Goal: Task Accomplishment & Management: Manage account settings

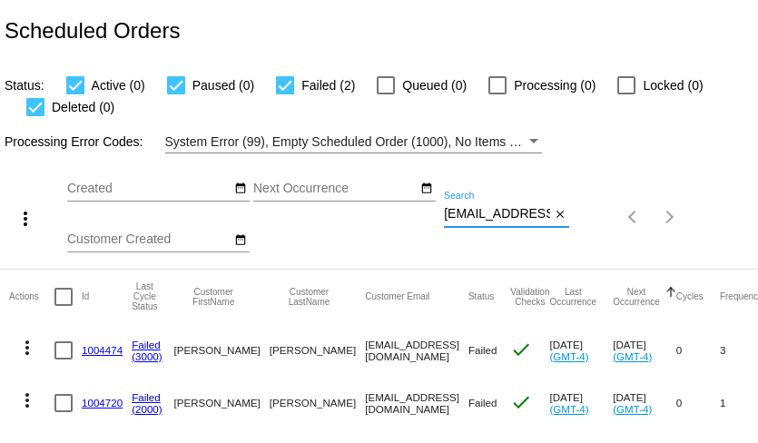
scroll to position [0, 530]
click at [518, 216] on input "[EMAIL_ADDRESS][DOMAIN_NAME]" at bounding box center [497, 214] width 106 height 15
paste input "ritatgeorg"
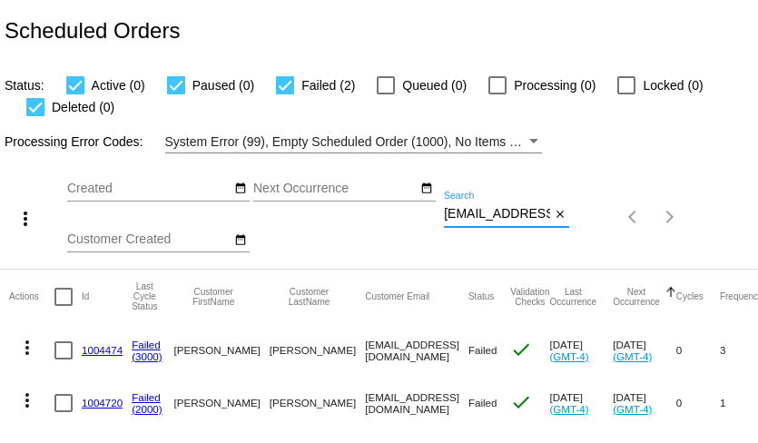
scroll to position [0, 24]
type input "ritatgeorge@gmail.com"
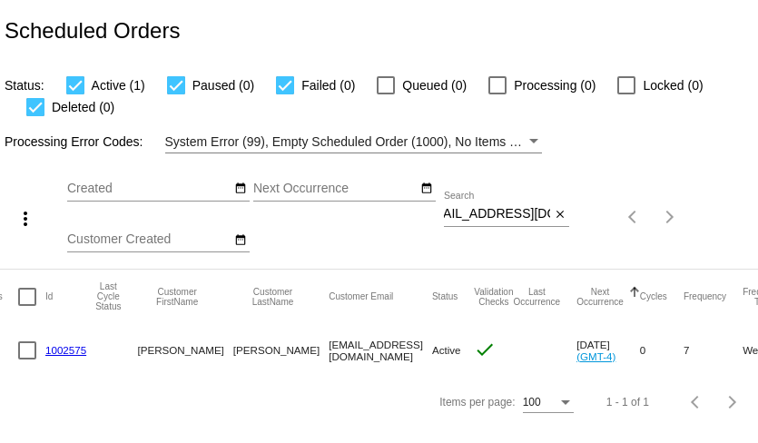
scroll to position [0, 0]
click at [66, 355] on link "1002575" at bounding box center [65, 350] width 41 height 12
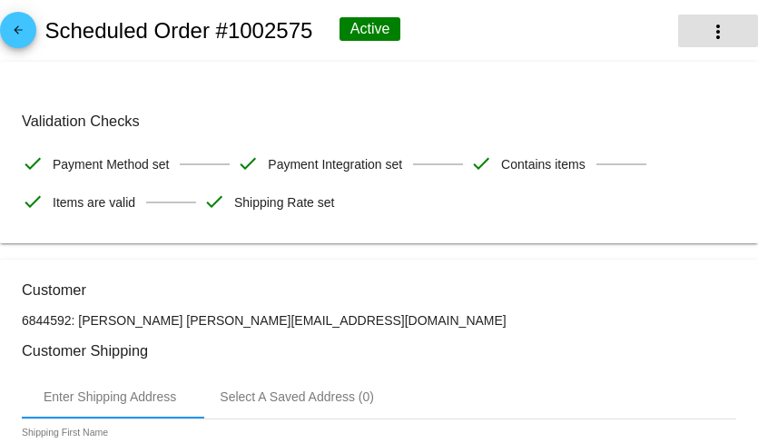
click at [720, 39] on mat-icon "more_vert" at bounding box center [718, 32] width 22 height 22
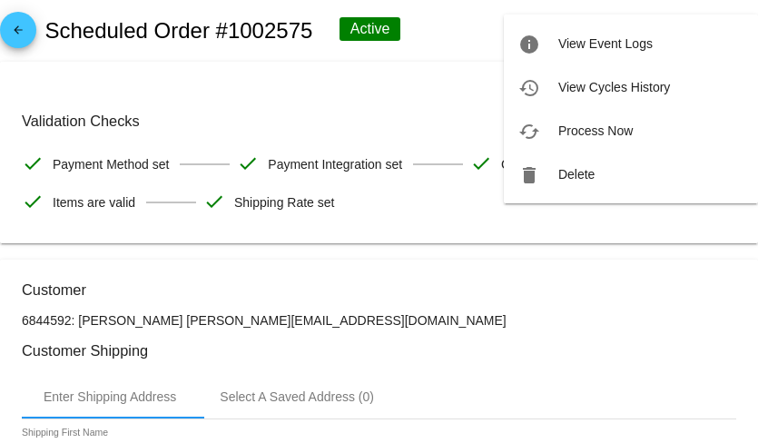
click at [344, 115] on div at bounding box center [379, 221] width 758 height 443
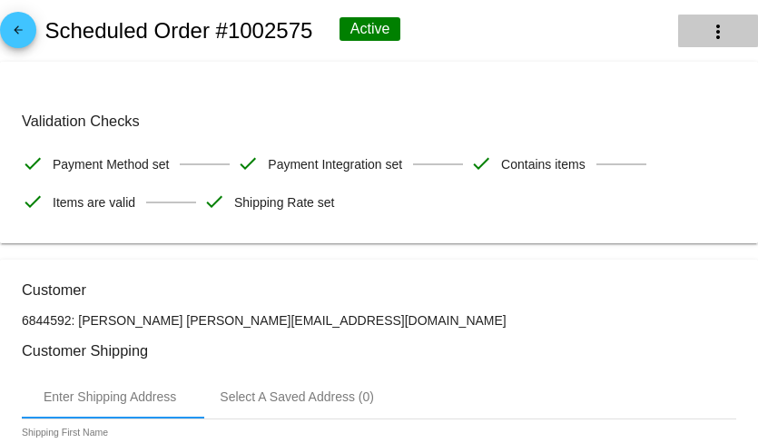
click at [717, 34] on mat-icon "more_vert" at bounding box center [718, 32] width 22 height 22
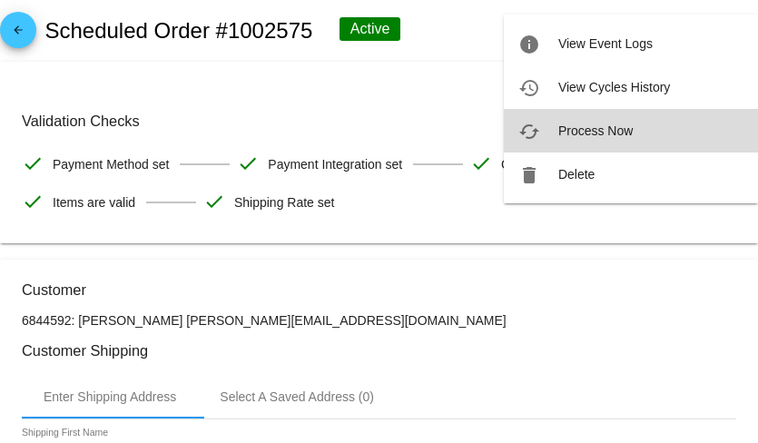
click at [587, 128] on span "Process Now" at bounding box center [595, 130] width 74 height 15
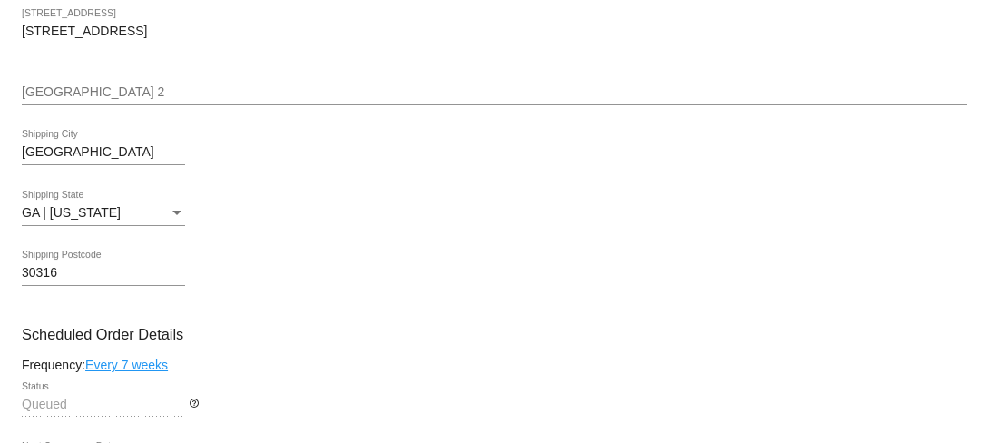
scroll to position [536, 0]
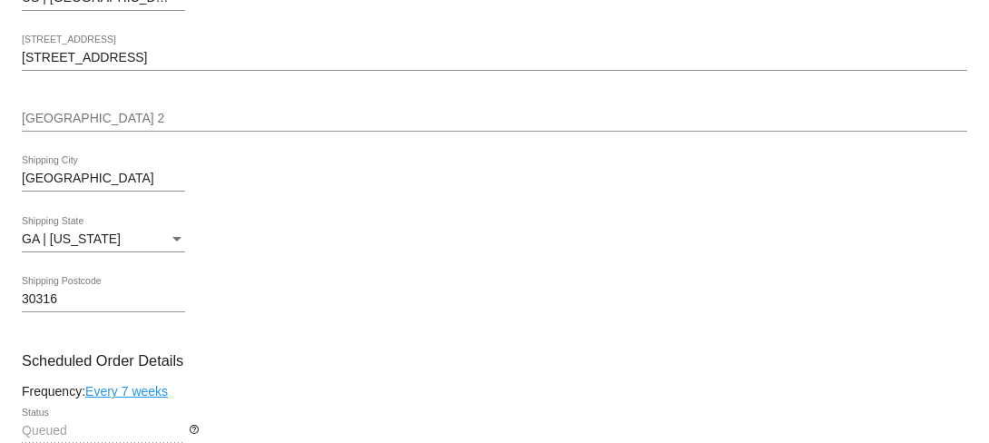
click at [33, 65] on input "1925 Glenwood Ave SE" at bounding box center [495, 58] width 946 height 15
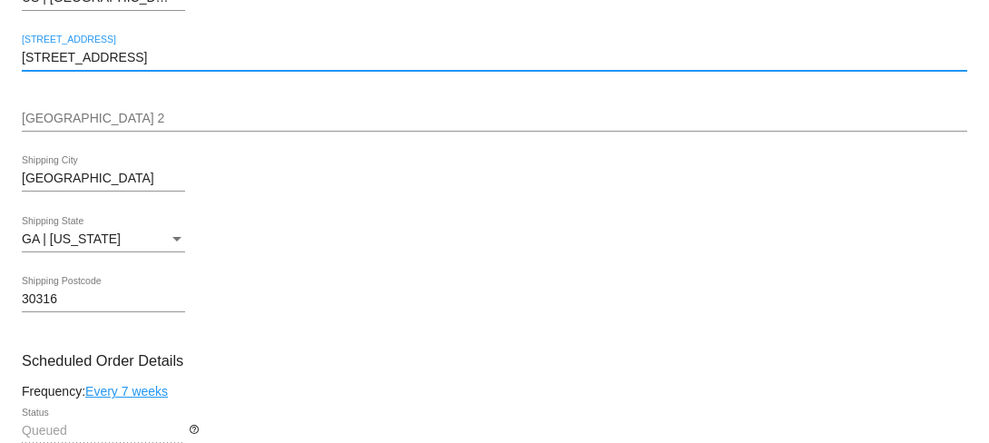
click at [33, 65] on input "1925 Glenwood Ave SE" at bounding box center [495, 58] width 946 height 15
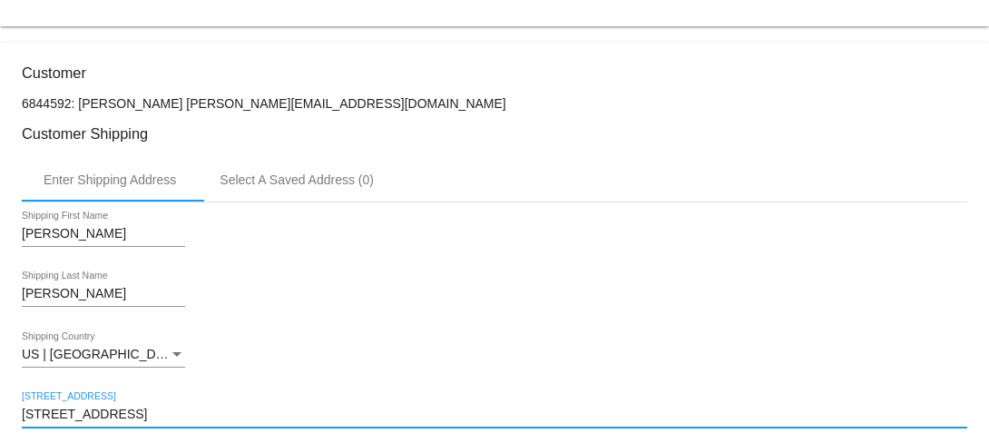
scroll to position [165, 0]
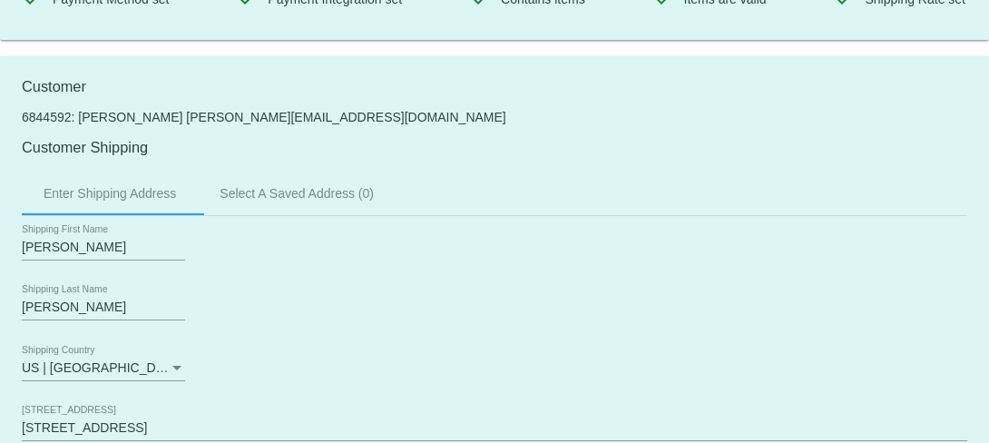
drag, startPoint x: 148, startPoint y: 159, endPoint x: 287, endPoint y: 159, distance: 138.9
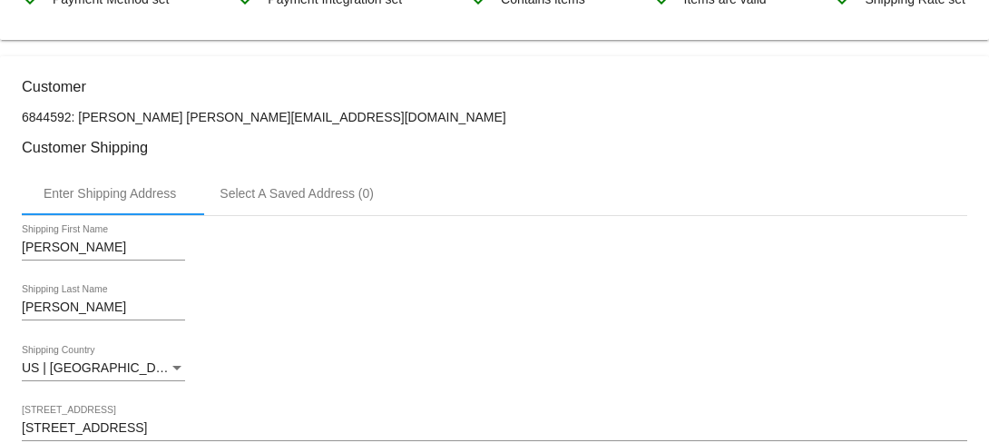
click at [260, 124] on p "6844592: Rita George ritatgeorge@gmail.com" at bounding box center [495, 117] width 946 height 15
click at [285, 124] on p "6844592: Rita George ritatgeorge@gmail.com" at bounding box center [495, 117] width 946 height 15
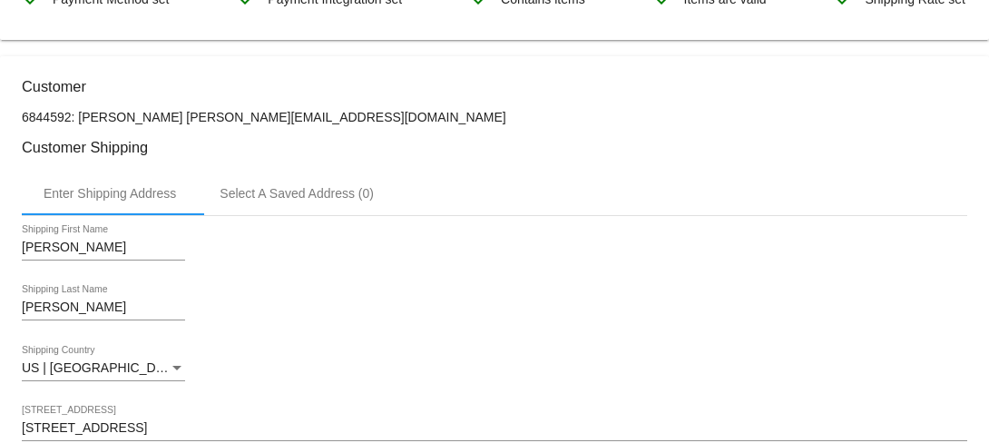
click at [285, 124] on p "6844592: Rita George ritatgeorge@gmail.com" at bounding box center [495, 117] width 946 height 15
drag, startPoint x: 151, startPoint y: 160, endPoint x: 279, endPoint y: 162, distance: 128.0
click at [279, 124] on p "6844592: Rita George ritatgeorge@gmail.com" at bounding box center [495, 117] width 946 height 15
copy p "ritatgeorge@gmail.com"
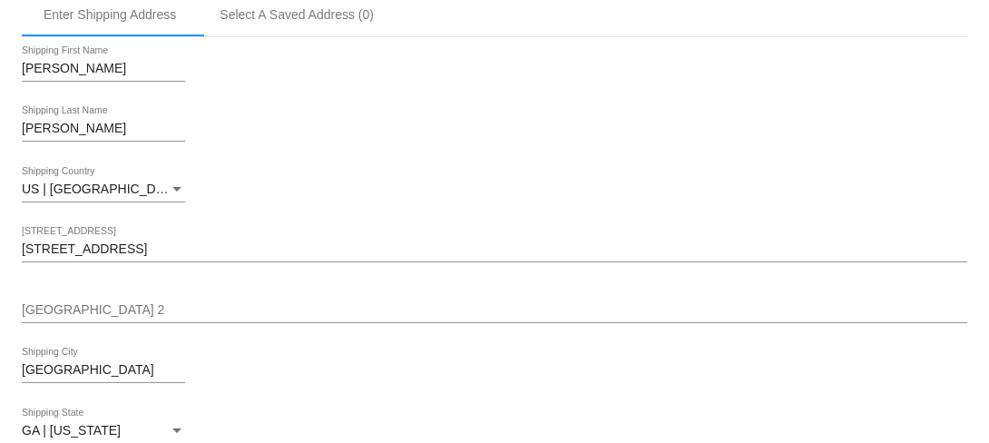
scroll to position [367, 0]
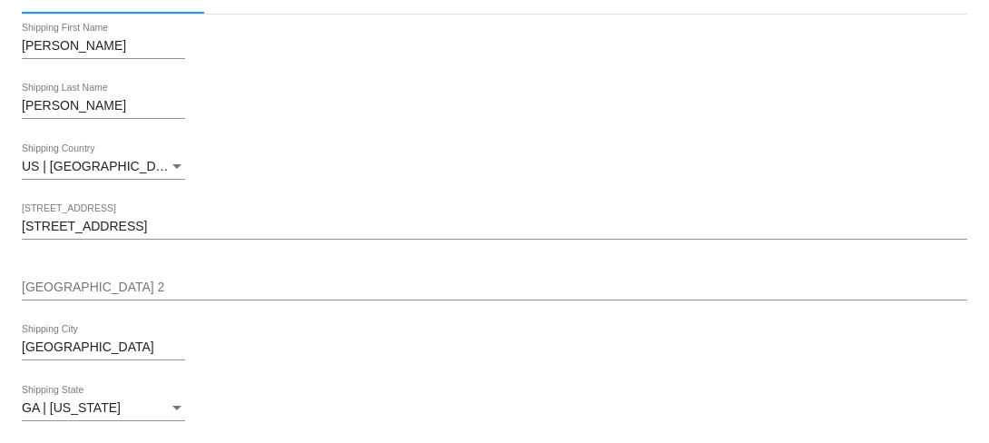
click at [131, 240] on div "1925 Glenwood Ave SE Shipping Street 1" at bounding box center [495, 221] width 946 height 35
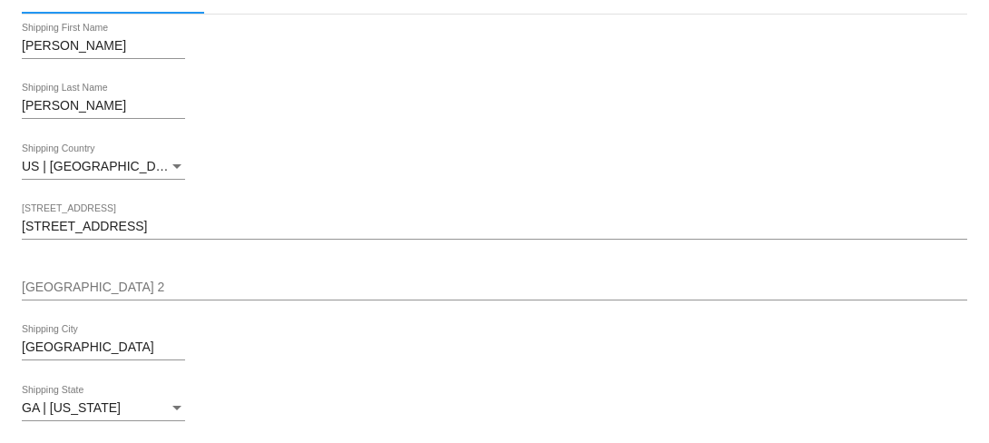
click at [131, 234] on input "1925 Glenwood Ave SE" at bounding box center [495, 227] width 946 height 15
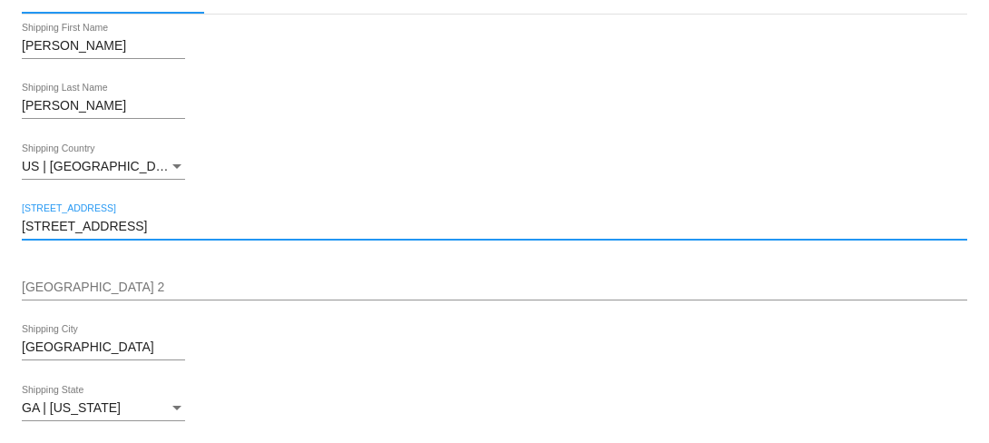
click at [131, 234] on input "1925 Glenwood Ave SE" at bounding box center [495, 227] width 946 height 15
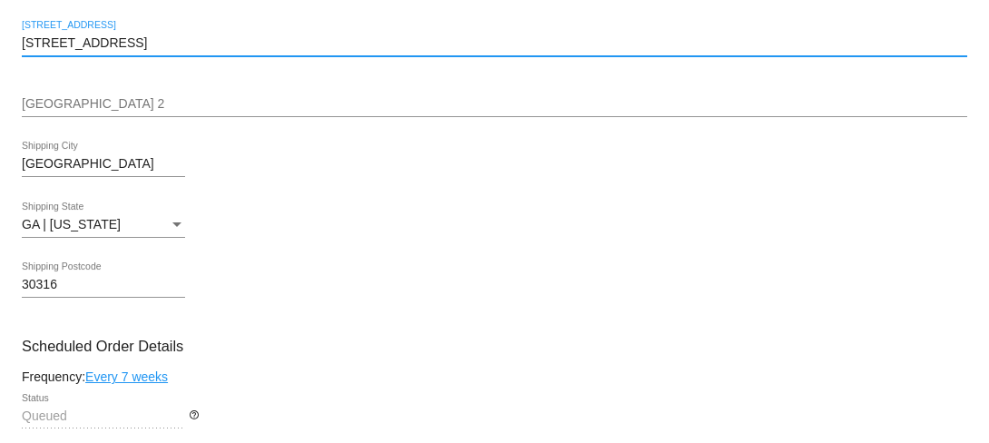
scroll to position [556, 0]
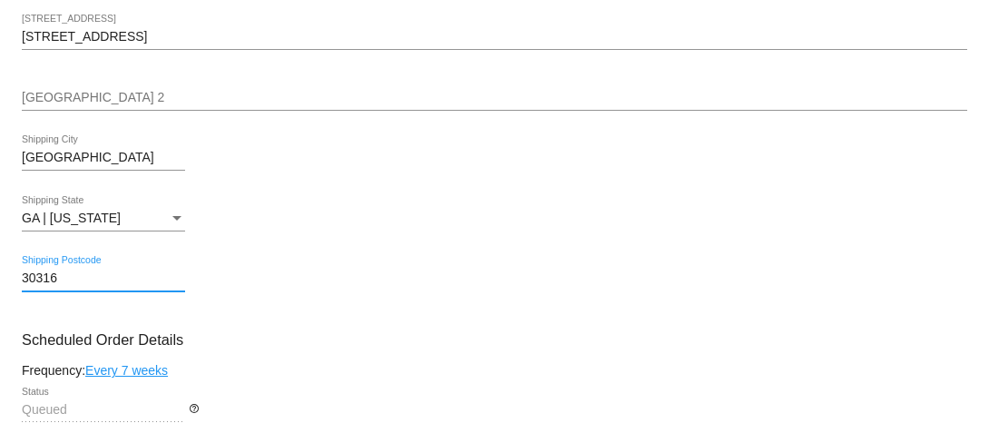
click at [88, 286] on input "30316" at bounding box center [103, 278] width 163 height 15
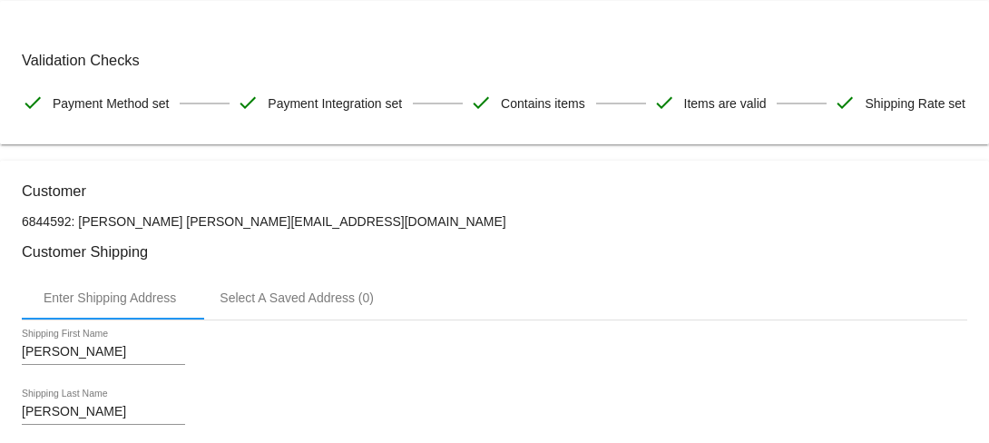
scroll to position [0, 0]
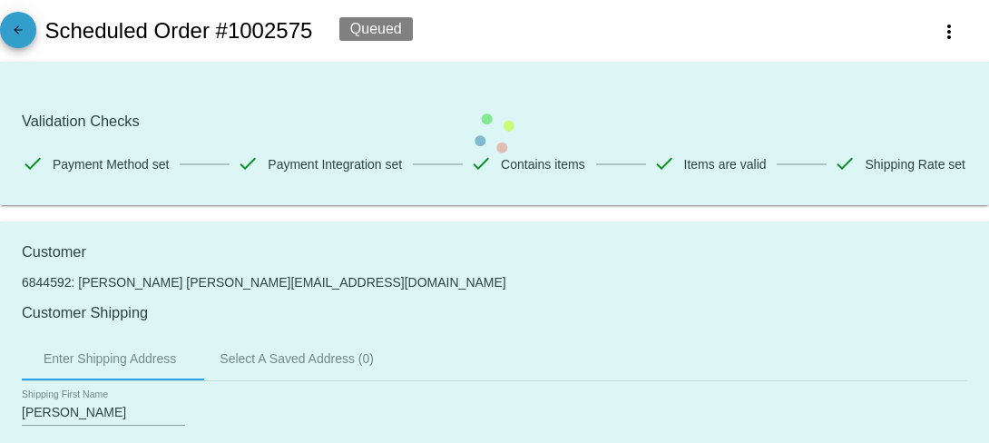
click at [20, 32] on mat-icon "arrow_back" at bounding box center [18, 35] width 22 height 22
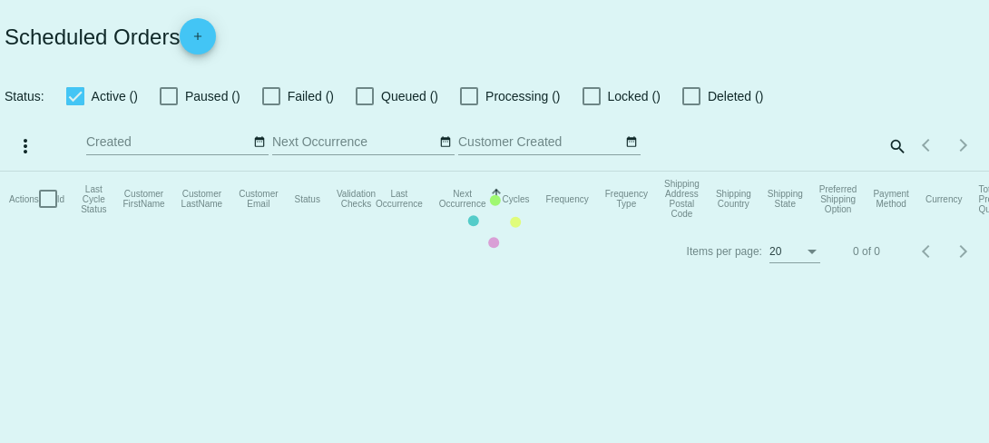
checkbox input "true"
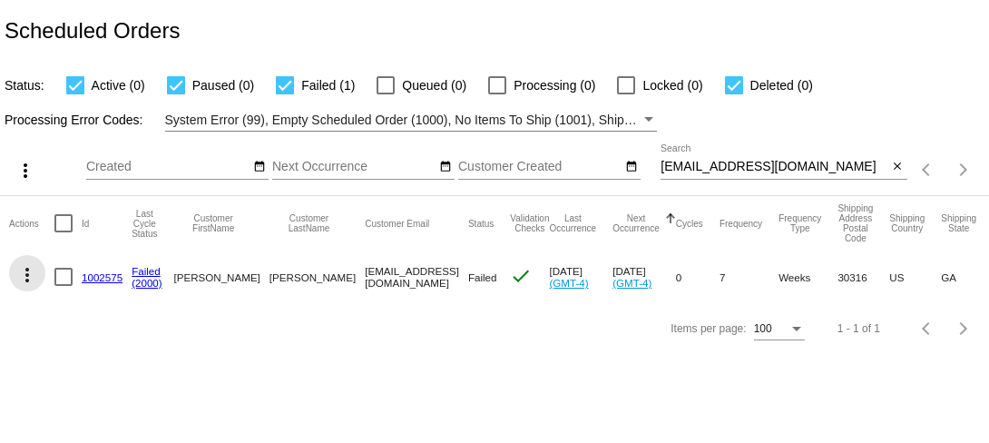
click at [28, 271] on mat-icon "more_vert" at bounding box center [27, 275] width 22 height 22
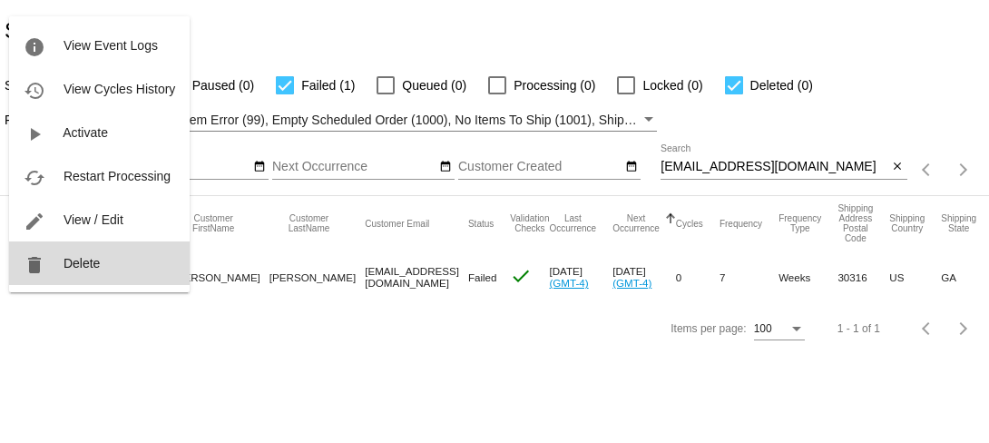
click at [66, 263] on span "Delete" at bounding box center [82, 263] width 36 height 15
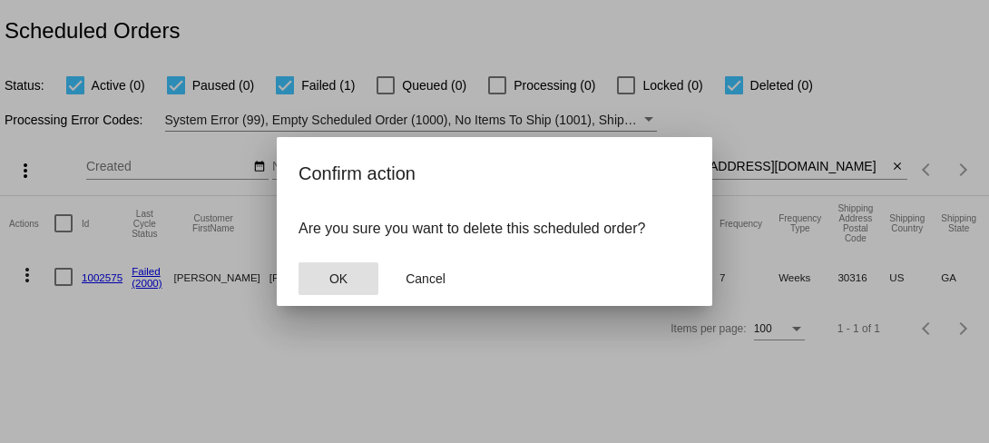
click at [350, 277] on button "OK" at bounding box center [339, 278] width 80 height 33
